Goal: Check status

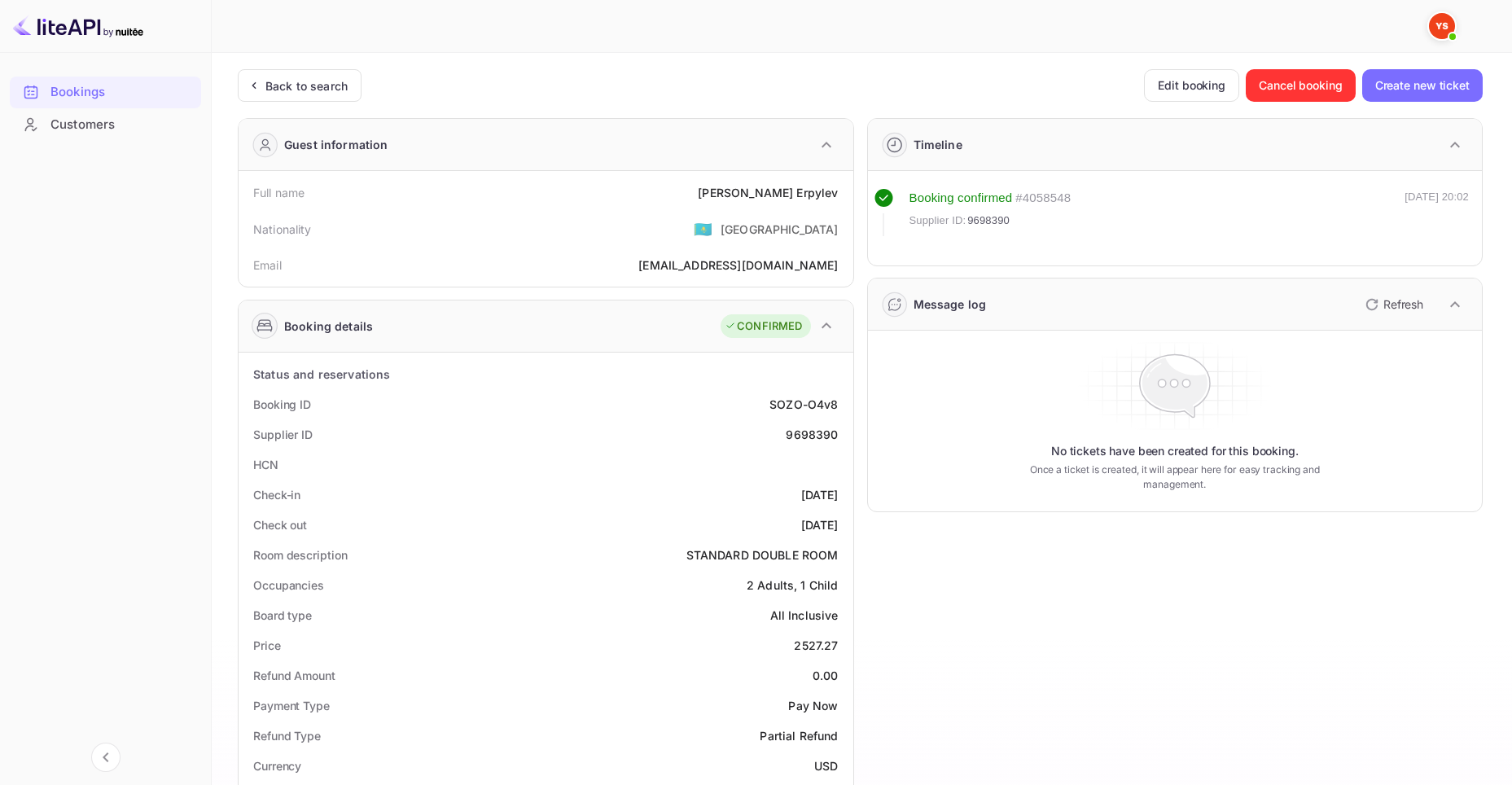
click at [73, 88] on div "Bookings" at bounding box center [121, 93] width 143 height 19
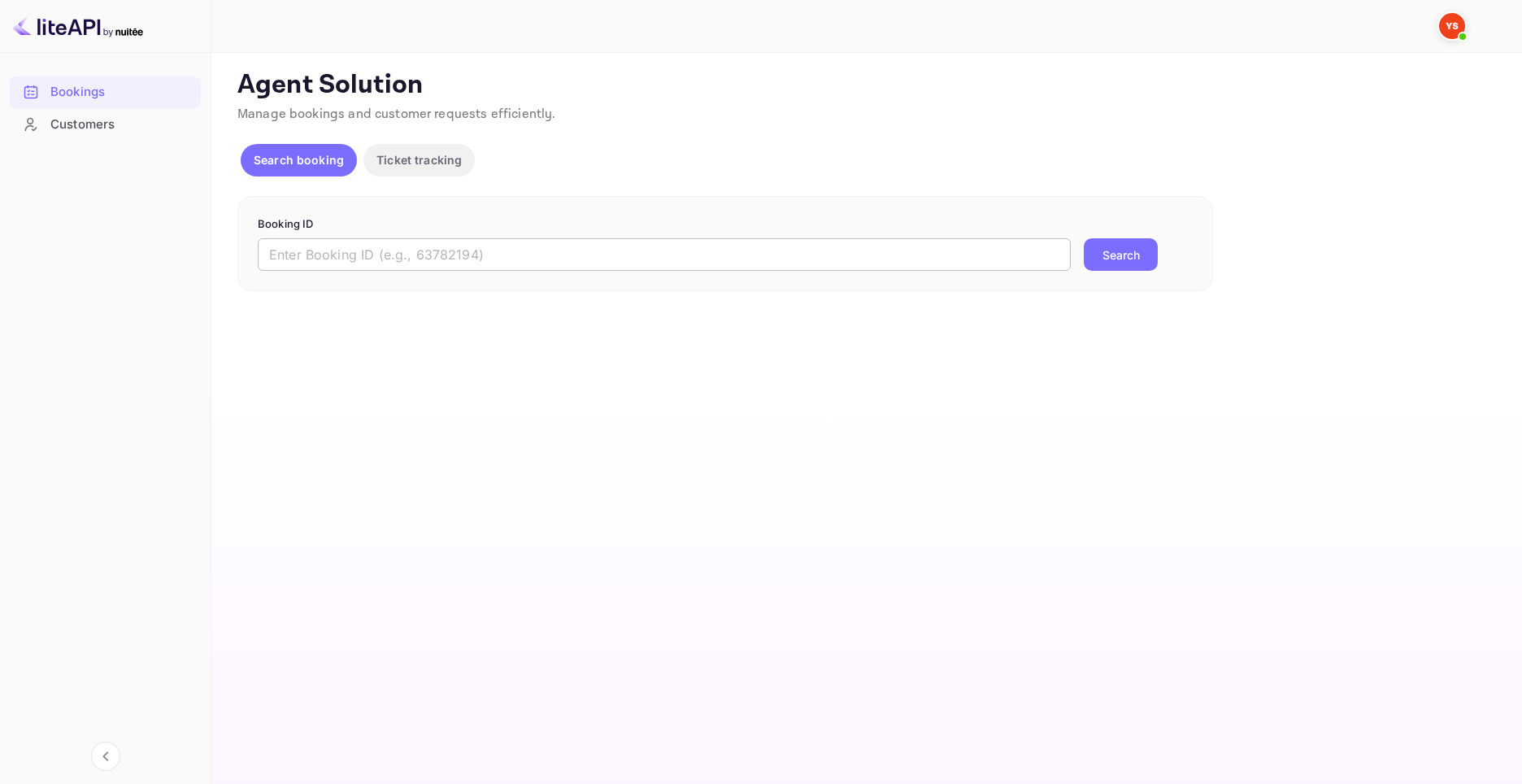
click at [374, 262] on input "text" at bounding box center [663, 255] width 813 height 33
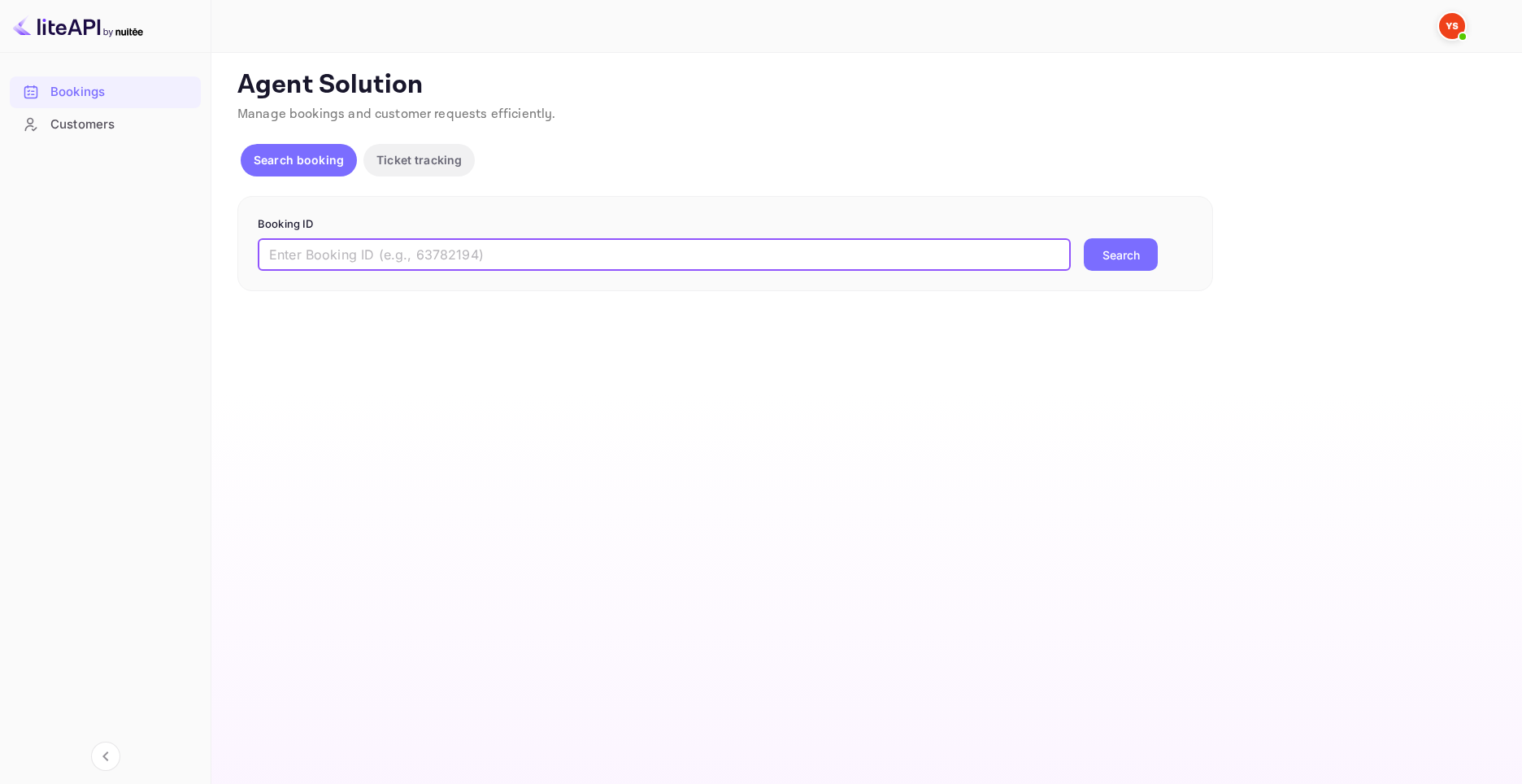
paste input "9730712"
type input "9730712"
click at [1117, 249] on button "Search" at bounding box center [1121, 255] width 74 height 33
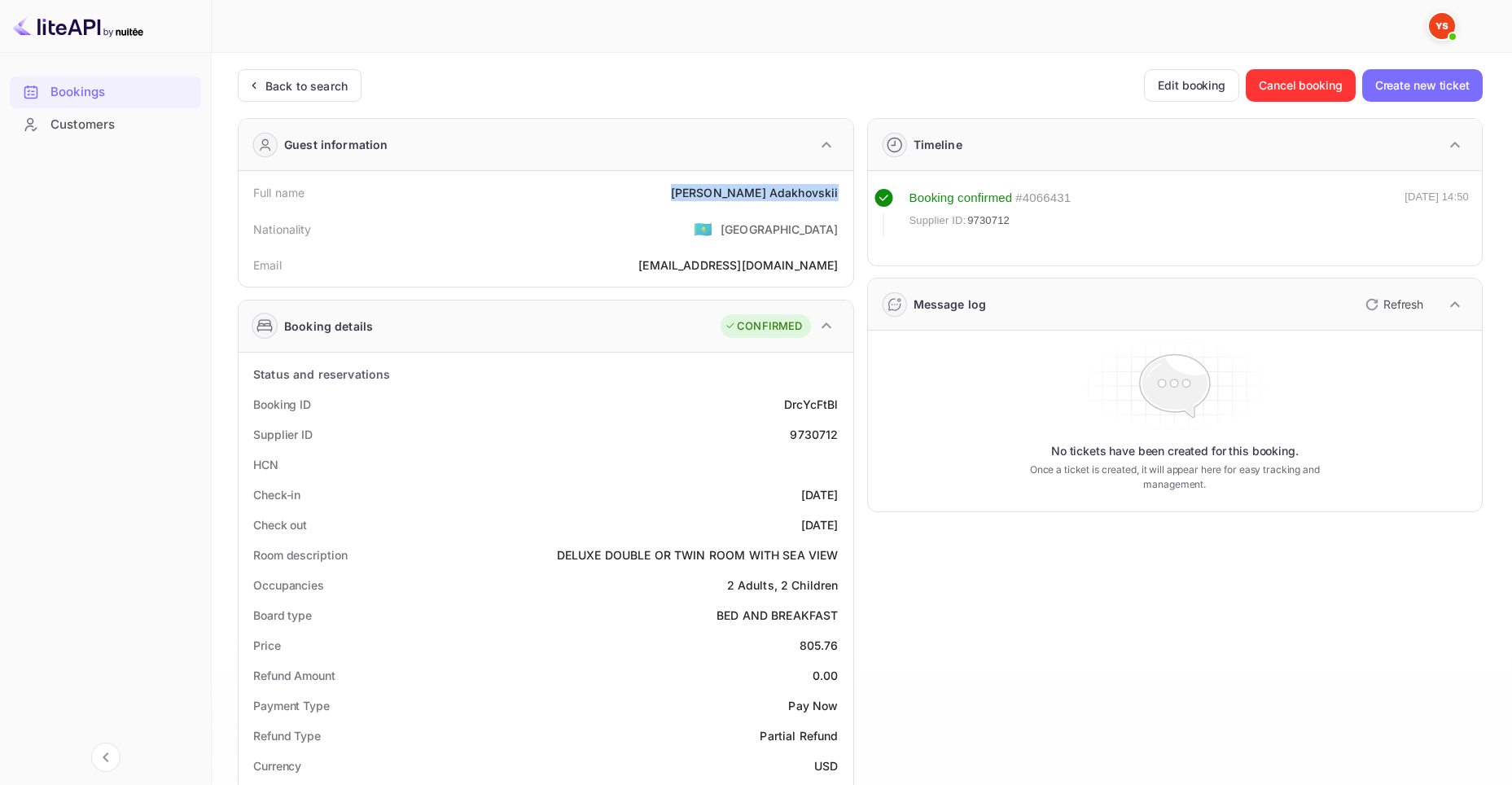
drag, startPoint x: 724, startPoint y: 188, endPoint x: 844, endPoint y: 200, distance: 120.6
click at [844, 200] on div "Full name [PERSON_NAME]" at bounding box center [546, 192] width 602 height 30
copy div "[PERSON_NAME]"
drag, startPoint x: 793, startPoint y: 647, endPoint x: 841, endPoint y: 649, distance: 48.0
click at [841, 649] on div "Price 805.76" at bounding box center [546, 645] width 602 height 30
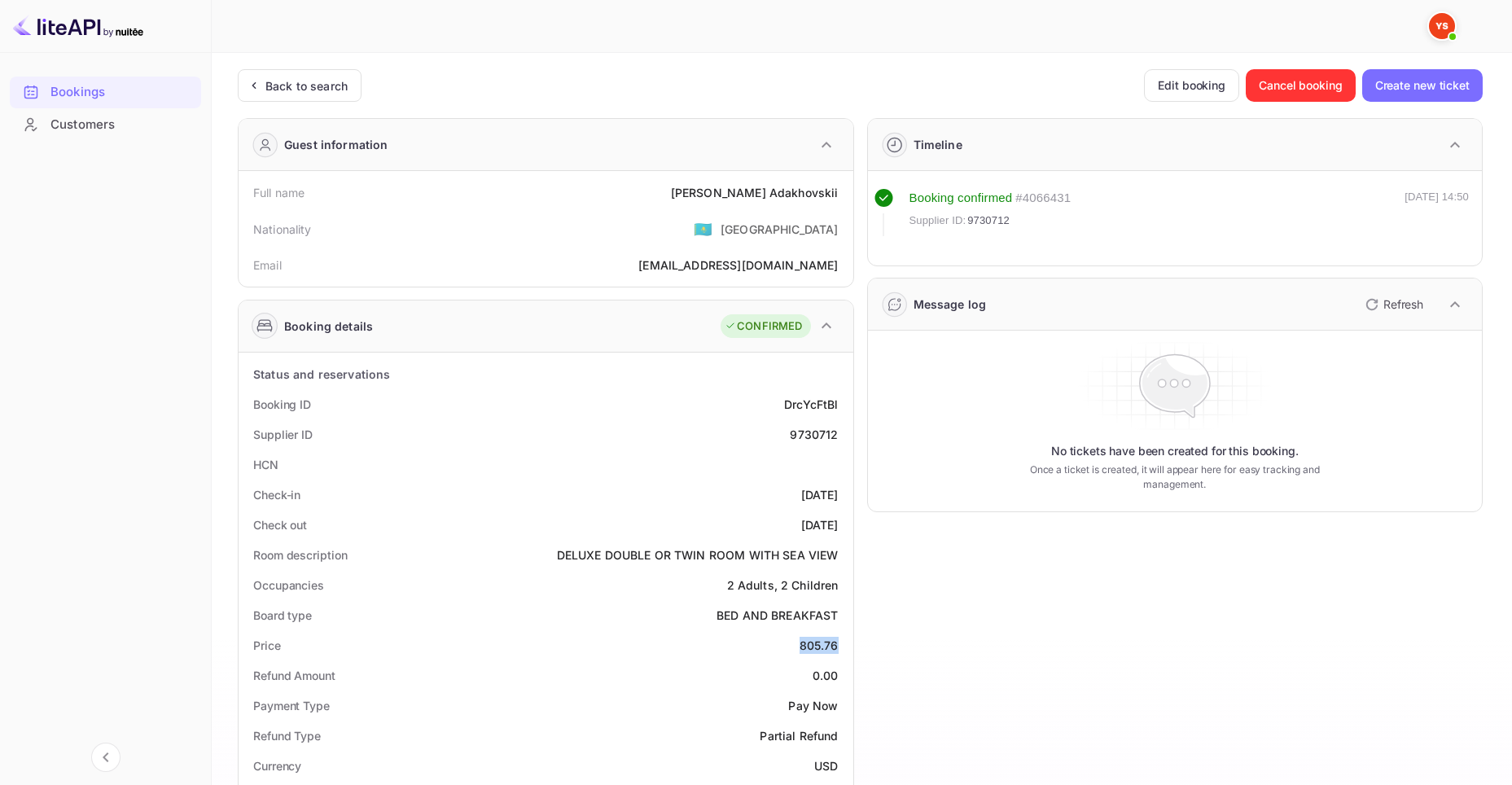
copy div "805.76"
